Goal: Register for event/course

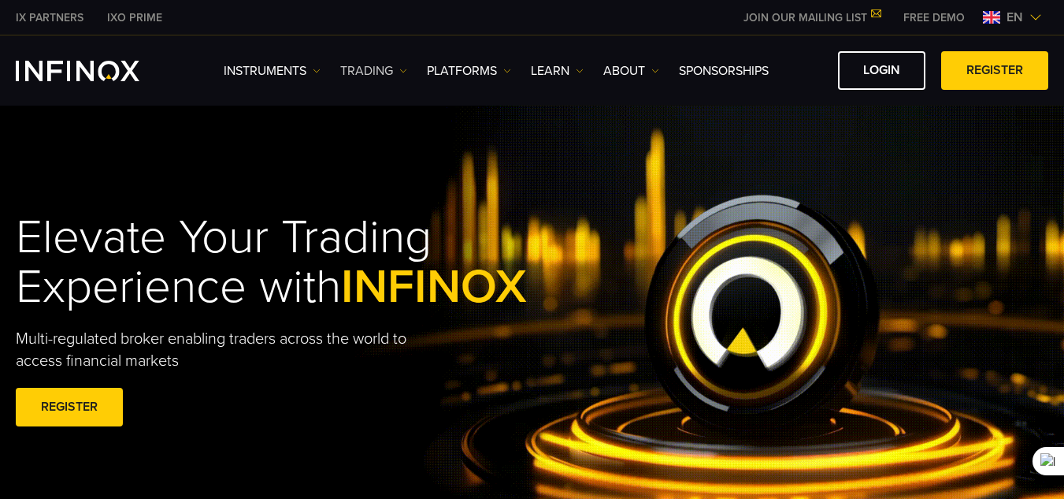
click at [405, 74] on img at bounding box center [403, 71] width 8 height 8
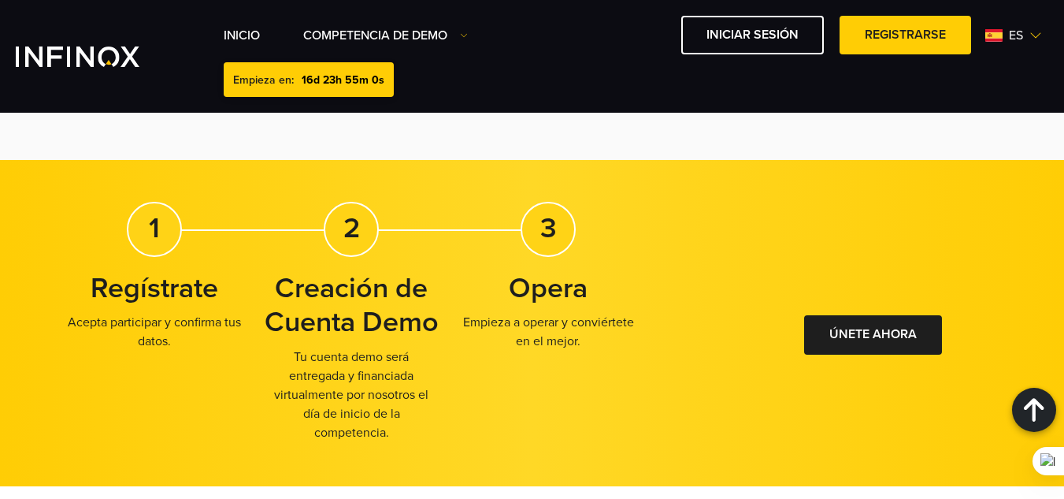
scroll to position [939, 0]
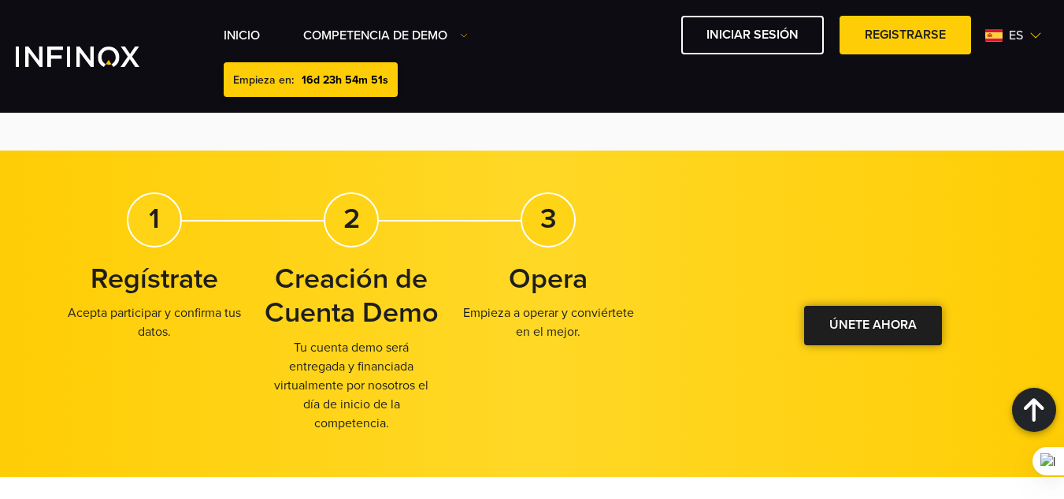
click at [851, 317] on link "ÚNETE AHORA" at bounding box center [873, 325] width 138 height 39
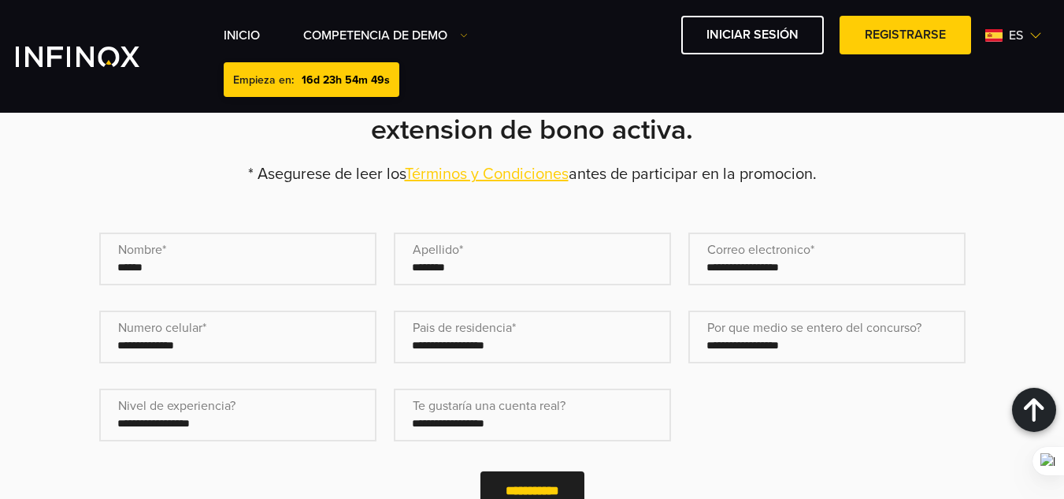
scroll to position [0, 0]
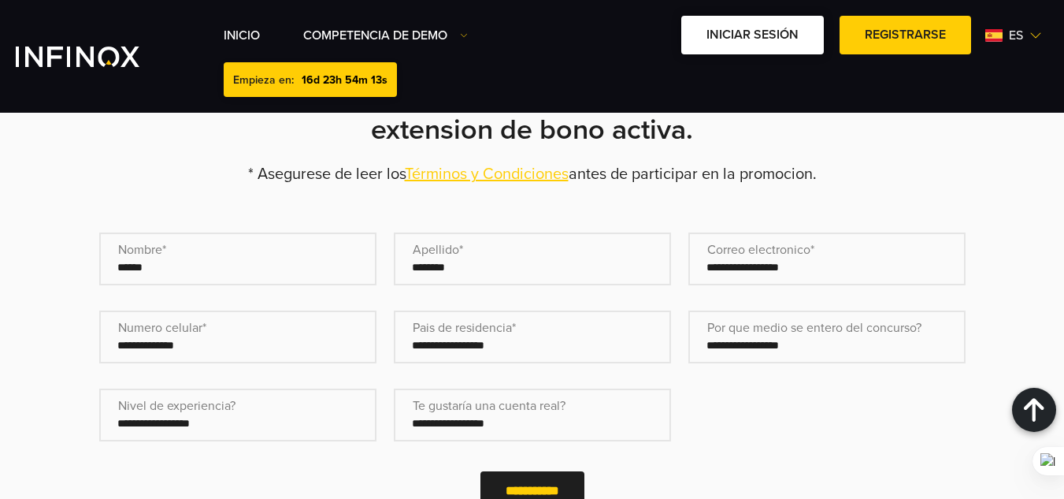
click at [722, 45] on link "Iniciar sesión" at bounding box center [752, 35] width 143 height 39
